Goal: Task Accomplishment & Management: Complete application form

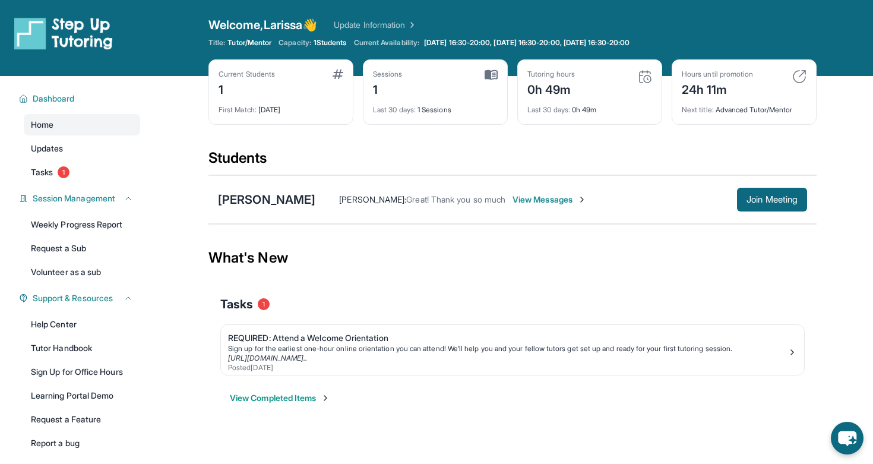
click at [541, 192] on div "Larissa Clarke : Great! Thank you so much View Messages Join Meeting" at bounding box center [560, 200] width 491 height 24
click at [540, 199] on span "View Messages" at bounding box center [549, 200] width 74 height 12
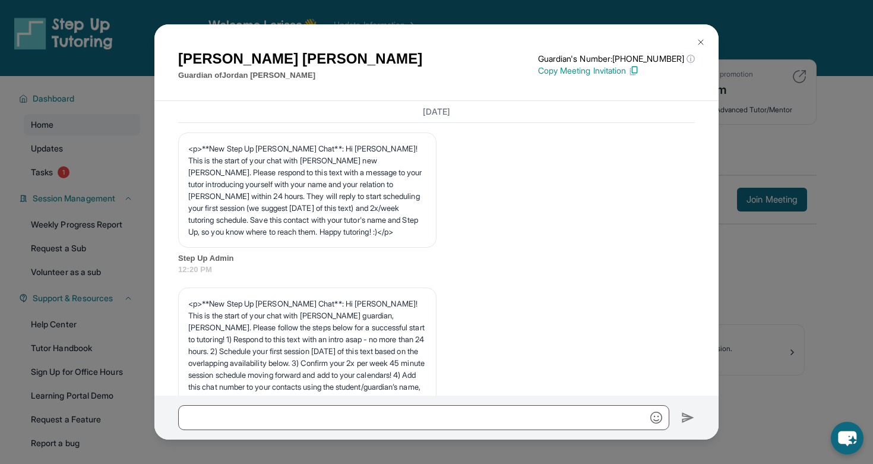
scroll to position [1884, 0]
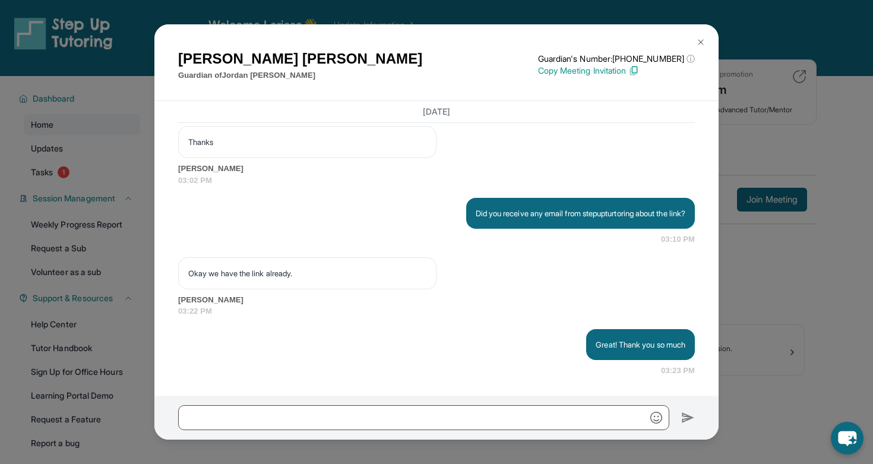
click at [106, 290] on div "Mitzel Gonzalez Guardian of Jordan Rodarte Guardian's Number: +18144363780 ⓘ Th…" at bounding box center [436, 232] width 873 height 464
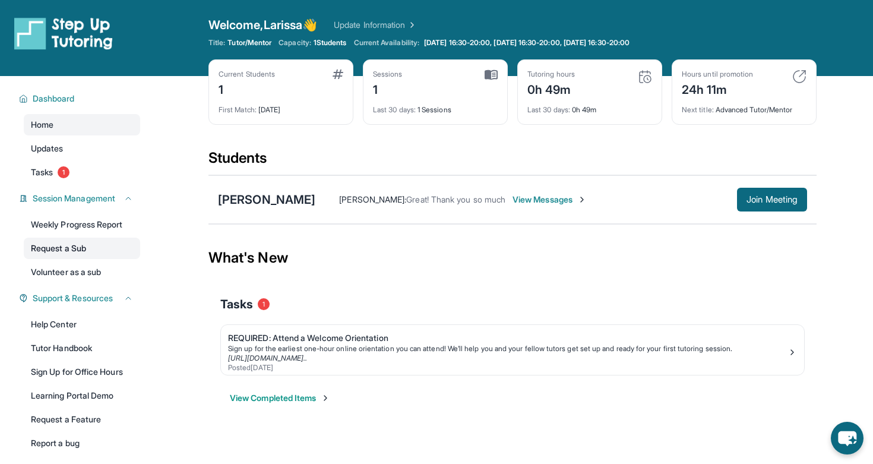
scroll to position [0, 0]
click at [68, 253] on link "Request a Sub" at bounding box center [82, 247] width 116 height 21
click at [84, 168] on link "Tasks 1" at bounding box center [82, 171] width 116 height 21
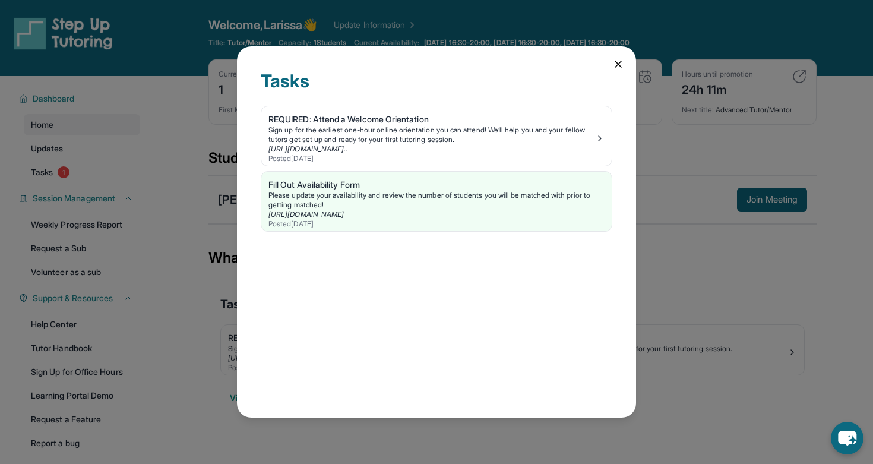
click at [86, 170] on div "Tasks REQUIRED: Attend a Welcome Orientation Sign up for the earliest one-hour …" at bounding box center [436, 232] width 873 height 464
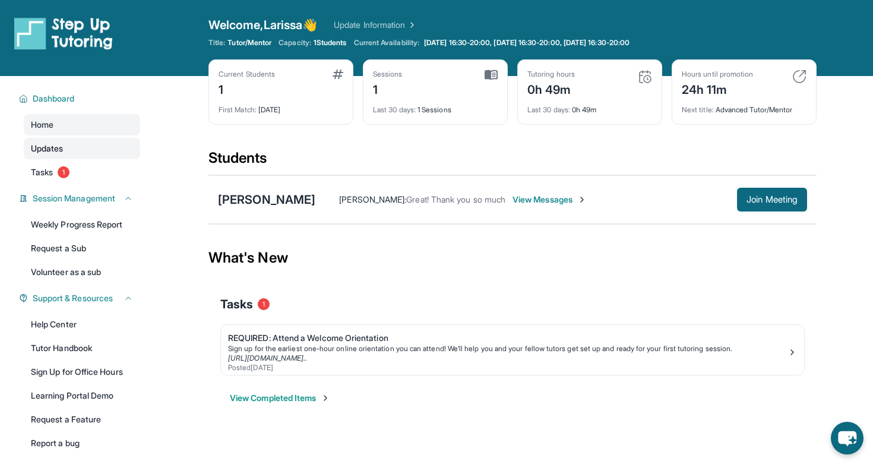
click at [83, 145] on link "Updates" at bounding box center [82, 148] width 116 height 21
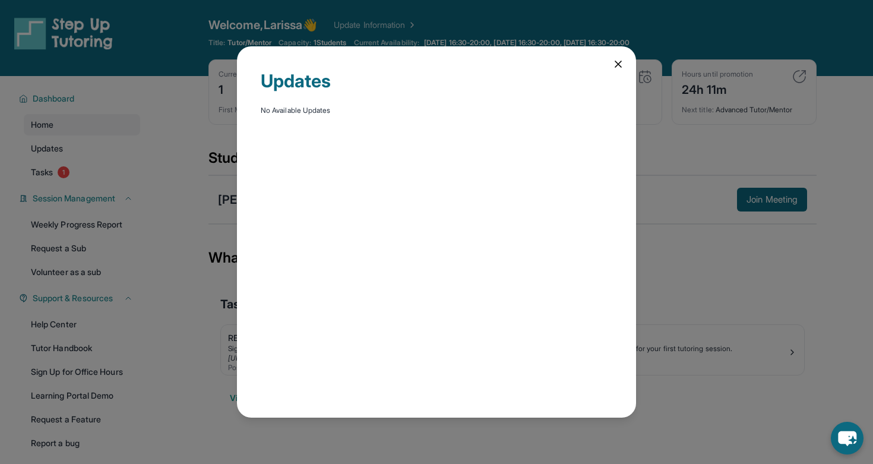
click at [194, 189] on div "Updates No Available Updates" at bounding box center [436, 232] width 873 height 464
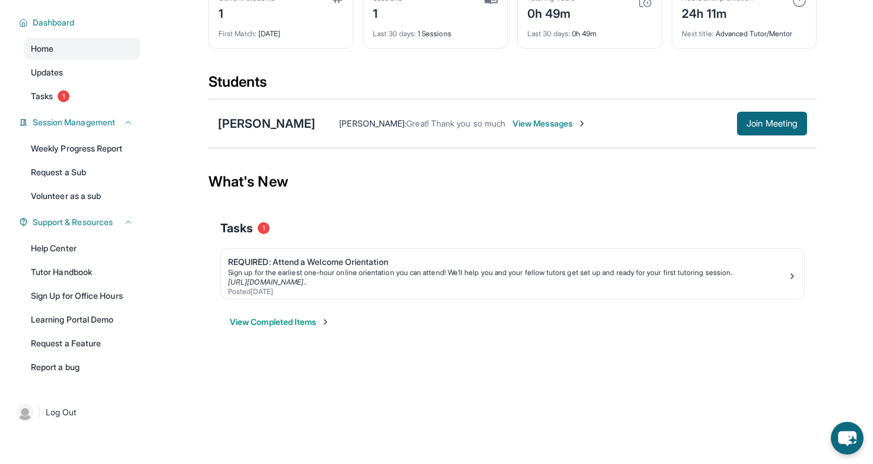
scroll to position [76, 0]
click at [528, 120] on span "View Messages" at bounding box center [549, 124] width 74 height 12
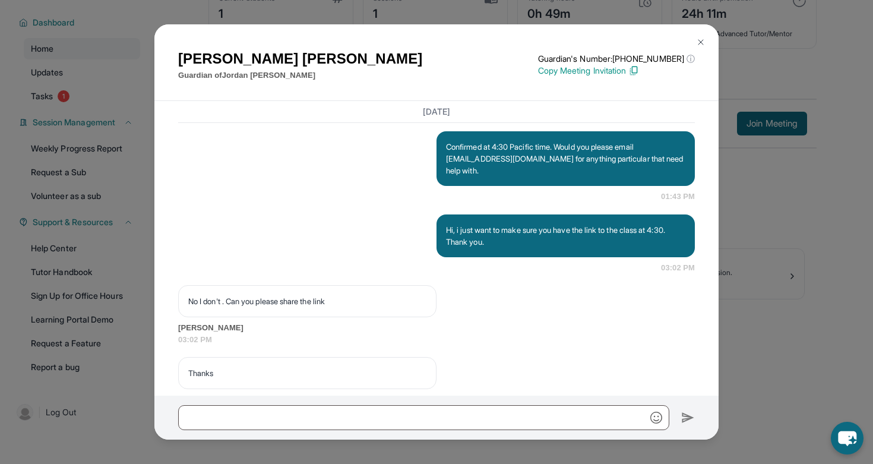
scroll to position [1884, 0]
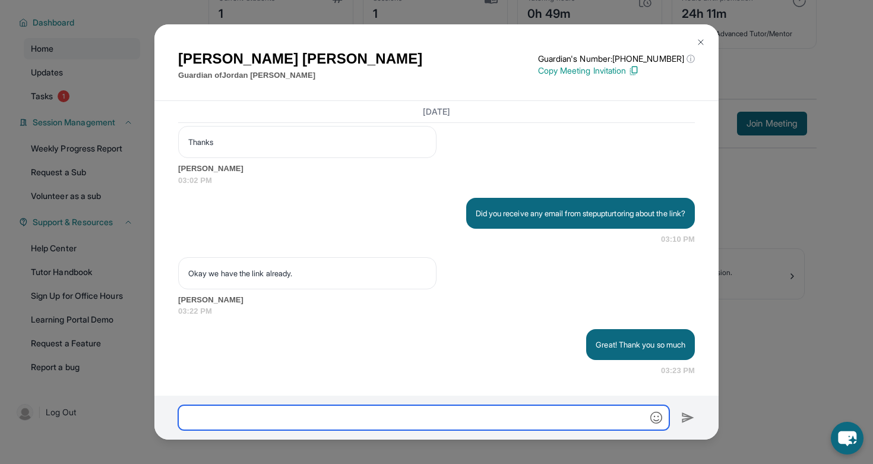
click at [367, 416] on input "text" at bounding box center [423, 417] width 491 height 25
type input "**********"
drag, startPoint x: 329, startPoint y: 421, endPoint x: 165, endPoint y: 410, distance: 164.8
click at [164, 413] on div "**********" at bounding box center [436, 417] width 564 height 44
type input "**********"
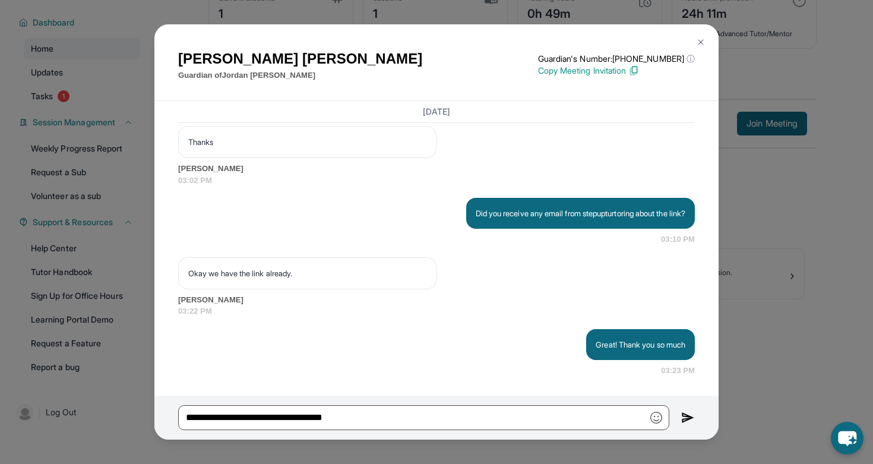
click at [703, 41] on img at bounding box center [700, 41] width 9 height 9
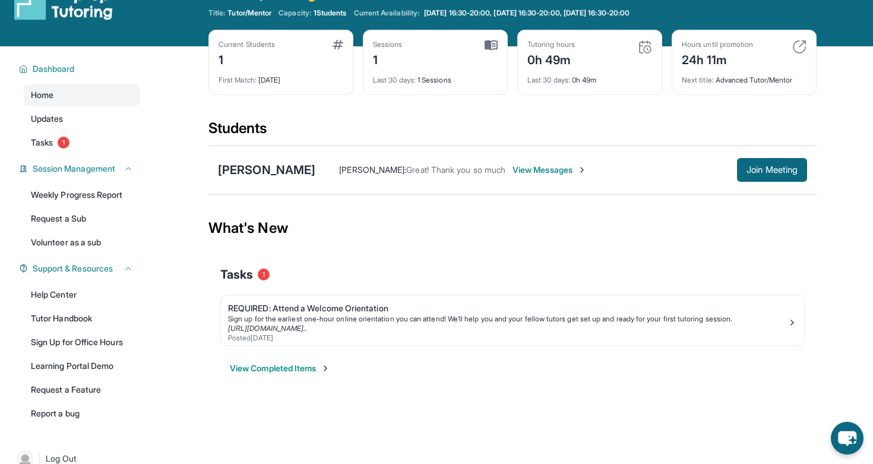
scroll to position [24, 0]
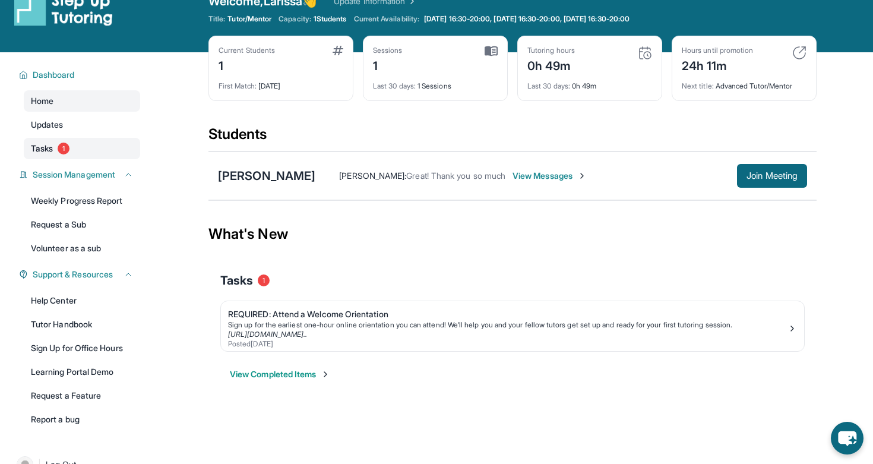
click at [56, 147] on link "Tasks 1" at bounding box center [82, 148] width 116 height 21
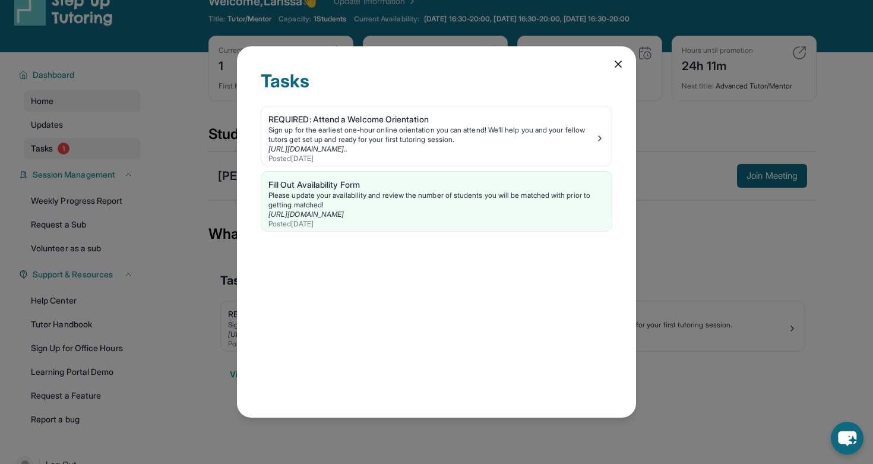
click at [56, 147] on div "Tasks REQUIRED: Attend a Welcome Orientation Sign up for the earliest one-hour …" at bounding box center [436, 232] width 873 height 464
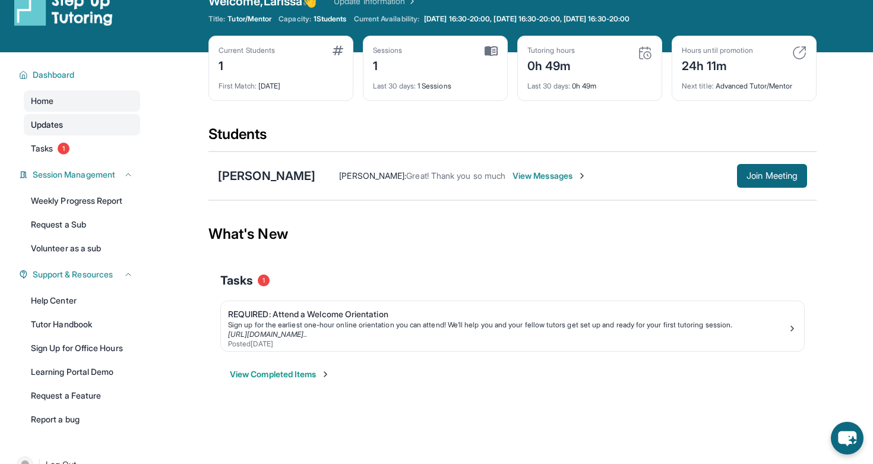
click at [64, 122] on span "Updates" at bounding box center [47, 125] width 33 height 12
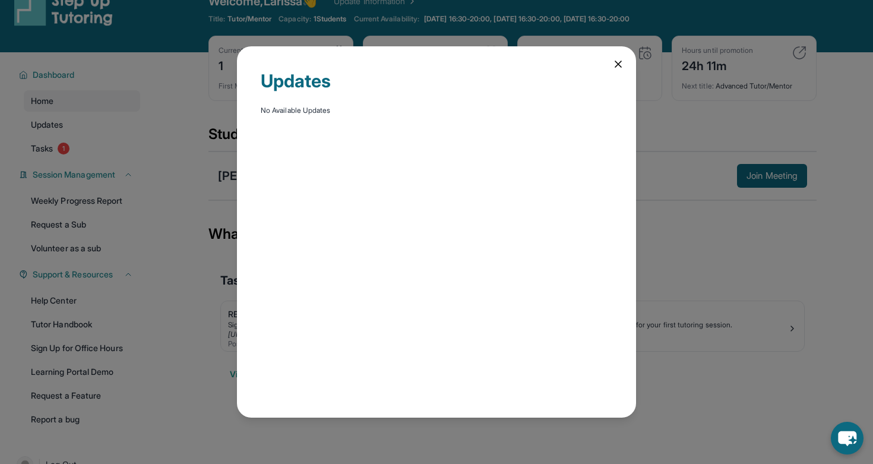
click at [81, 166] on div "Updates No Available Updates" at bounding box center [436, 232] width 873 height 464
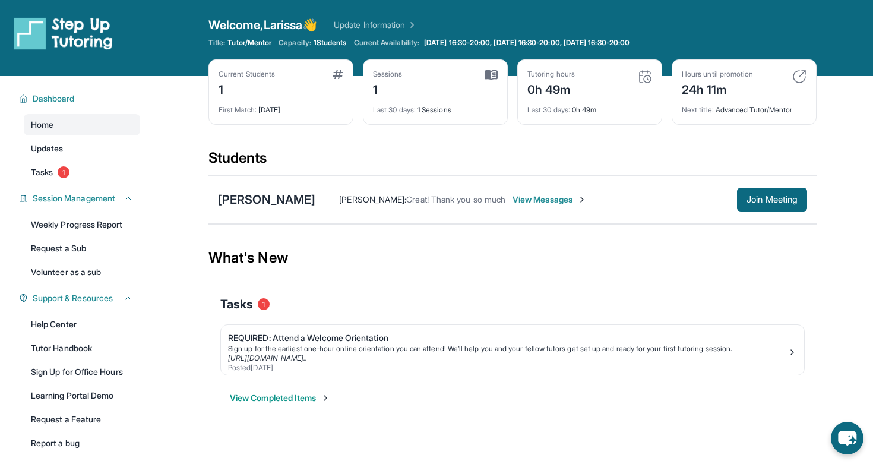
scroll to position [0, 0]
click at [57, 26] on img at bounding box center [63, 33] width 99 height 33
click at [30, 42] on img at bounding box center [63, 33] width 99 height 33
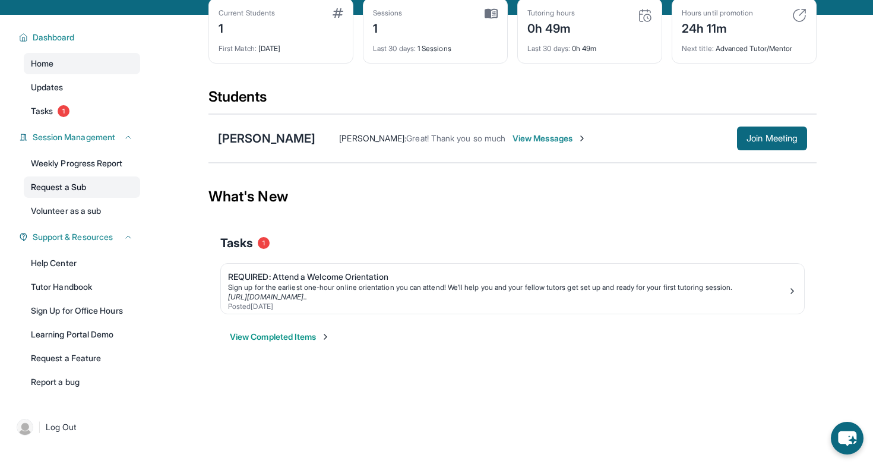
scroll to position [65, 0]
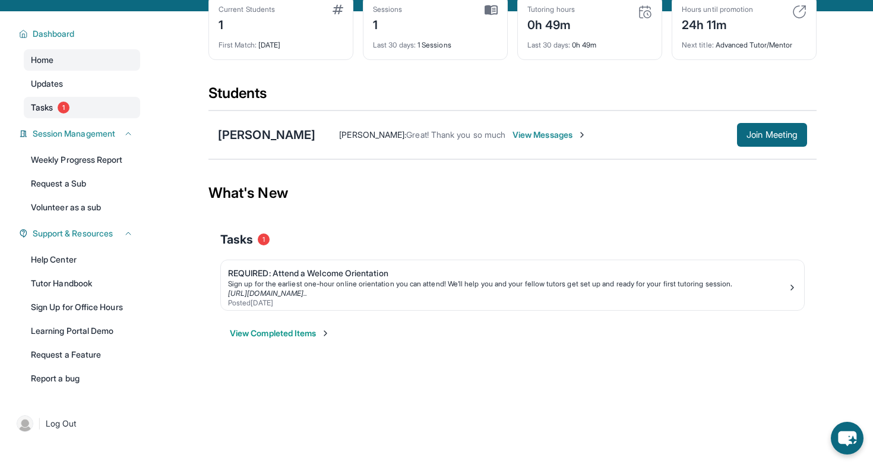
click at [72, 109] on link "Tasks 1" at bounding box center [82, 107] width 116 height 21
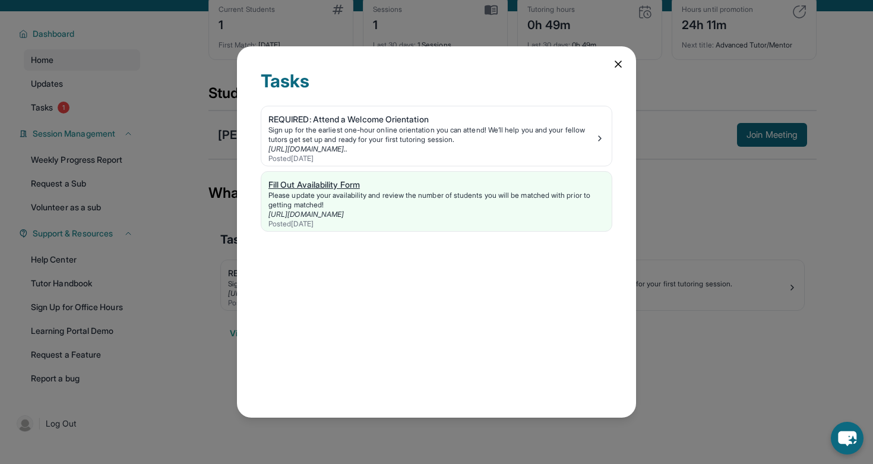
click at [279, 185] on div "Fill Out Availability Form" at bounding box center [436, 185] width 336 height 12
click at [594, 21] on div "Tasks REQUIRED: Attend a Welcome Orientation Sign up for the earliest one-hour …" at bounding box center [436, 232] width 873 height 464
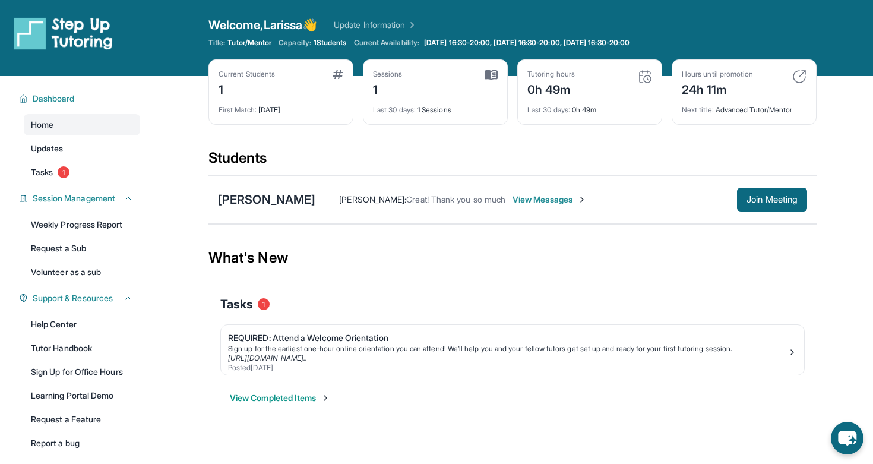
scroll to position [0, 0]
click at [381, 22] on link "Update Information" at bounding box center [375, 25] width 83 height 12
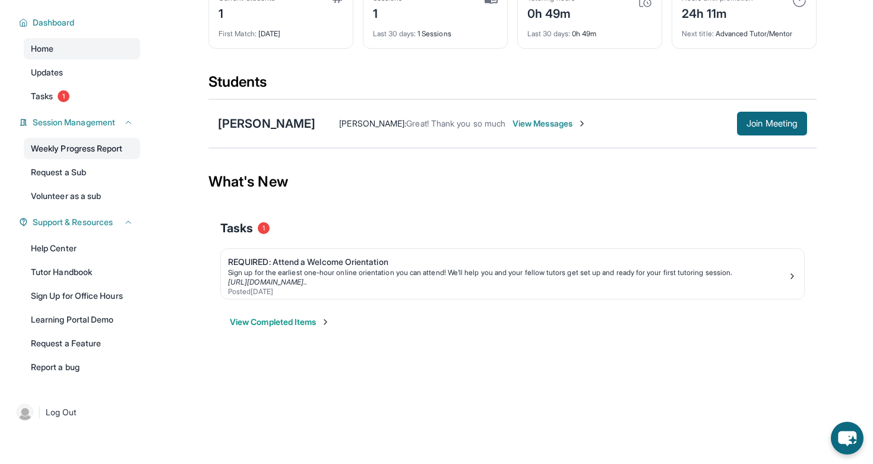
scroll to position [76, 0]
click at [99, 323] on link "Learning Portal Demo" at bounding box center [82, 319] width 116 height 21
